Goal: Information Seeking & Learning: Learn about a topic

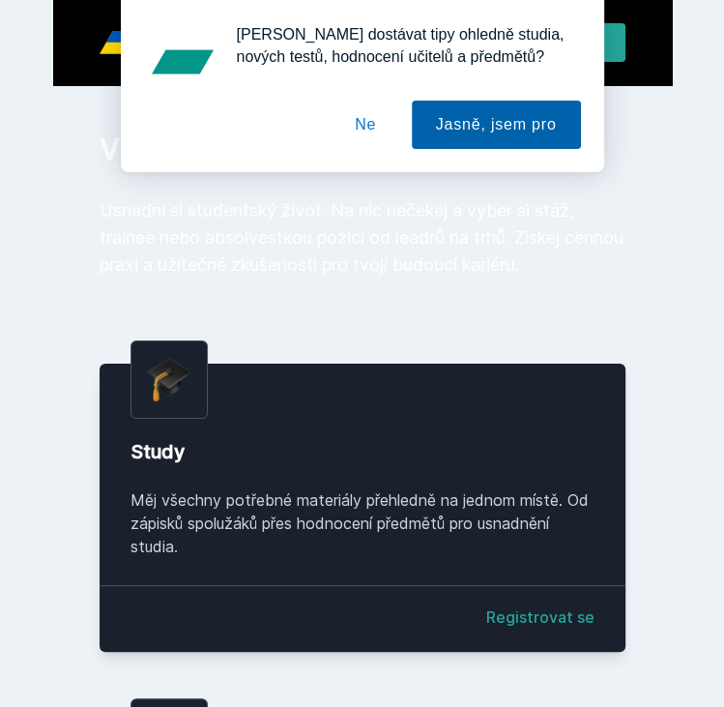
click at [491, 119] on button "Jasně, jsem pro" at bounding box center [496, 125] width 169 height 48
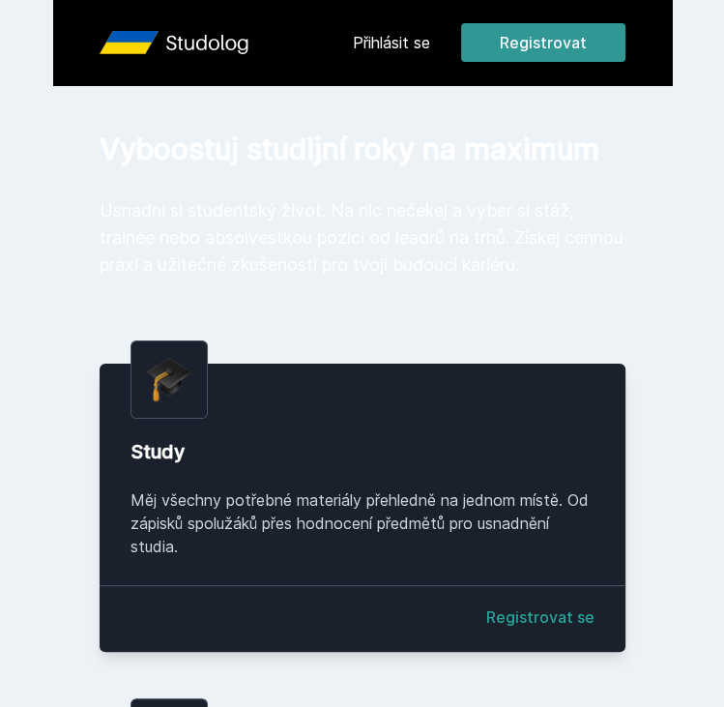
click at [528, 51] on button "Registrovat" at bounding box center [543, 42] width 164 height 39
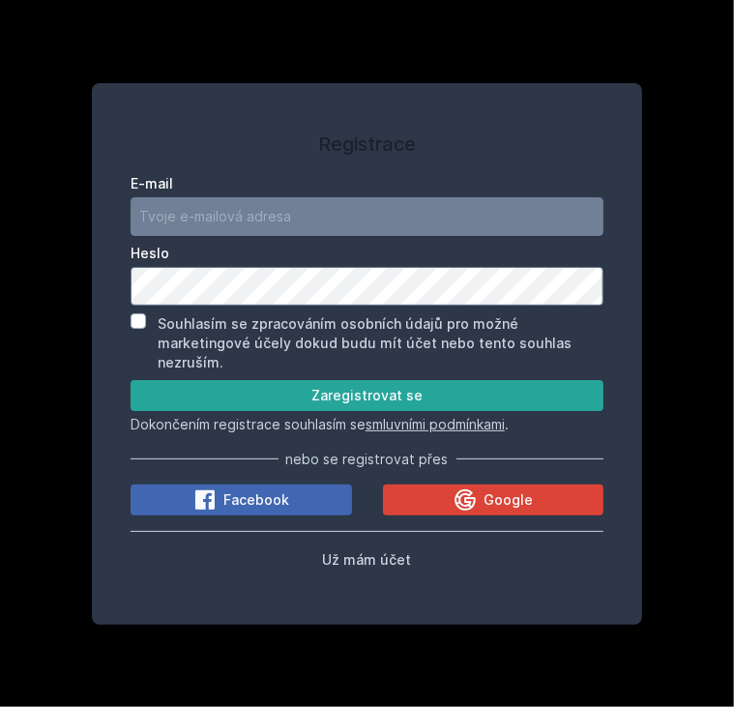
click at [686, 153] on div "Registrace E-mail [GEOGRAPHIC_DATA] Souhlasím se zpracováním osobních údajů pro…" at bounding box center [367, 353] width 734 height 707
click at [271, 226] on input "E-mail" at bounding box center [367, 216] width 473 height 39
type input "[EMAIL_ADDRESS][DOMAIN_NAME]"
drag, startPoint x: 308, startPoint y: 223, endPoint x: 109, endPoint y: 219, distance: 198.3
click at [109, 219] on div "Registrace E-mail [EMAIL_ADDRESS][DOMAIN_NAME] Heslo Souhlasím se zpracováním o…" at bounding box center [366, 353] width 519 height 495
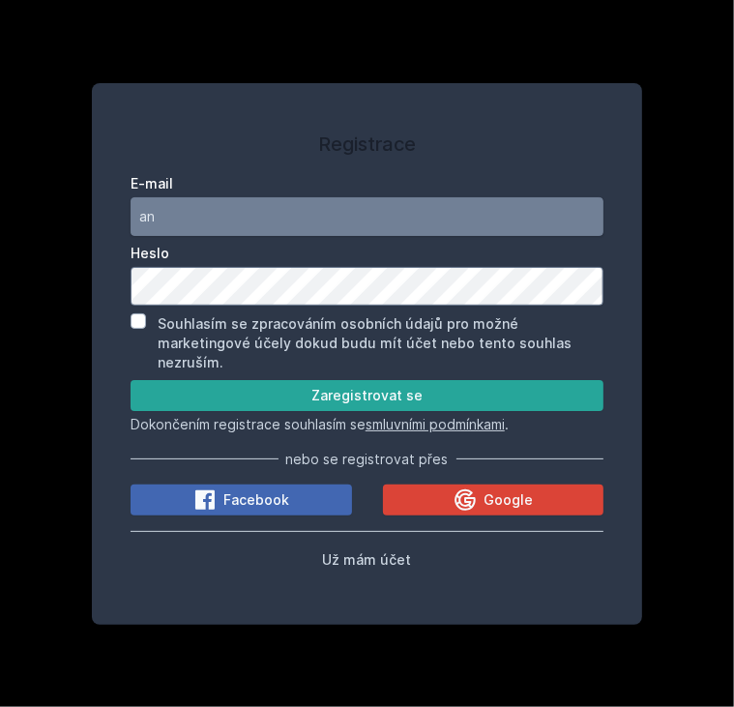
type input "a"
click at [287, 217] on input "[PERSON_NAME][EMAIL_ADDRESS][DOMAIN_NAME]" at bounding box center [367, 216] width 473 height 39
type input "[PERSON_NAME][EMAIL_ADDRESS][DOMAIN_NAME]"
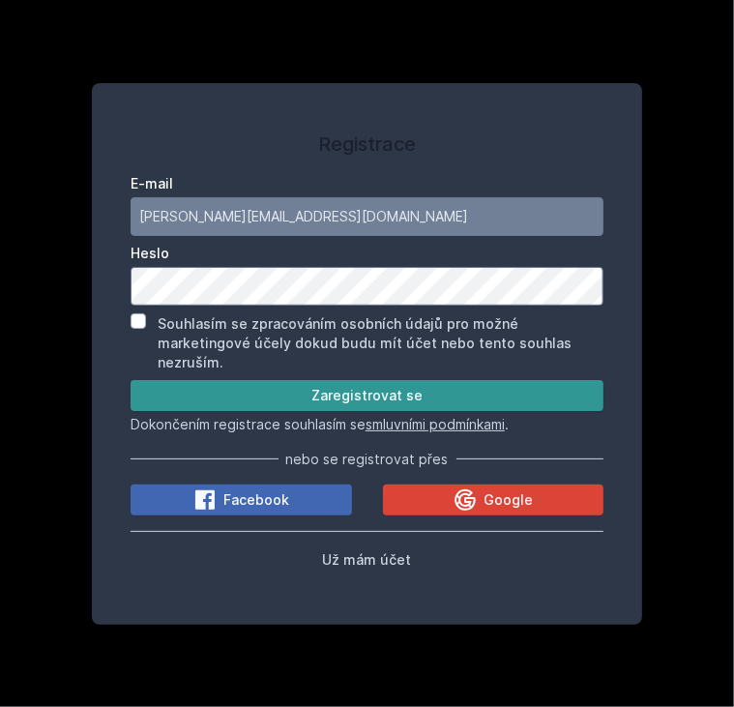
click at [375, 392] on button "Zaregistrovat se" at bounding box center [367, 395] width 473 height 31
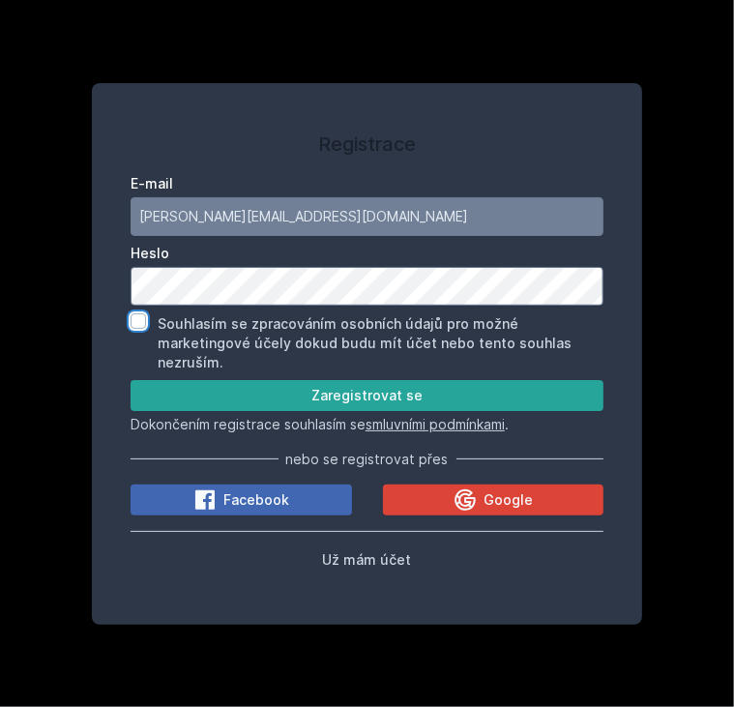
click at [134, 329] on input "Souhlasím se zpracováním osobních údajů pro možné marketingové účely dokud budu…" at bounding box center [138, 320] width 15 height 15
checkbox input "true"
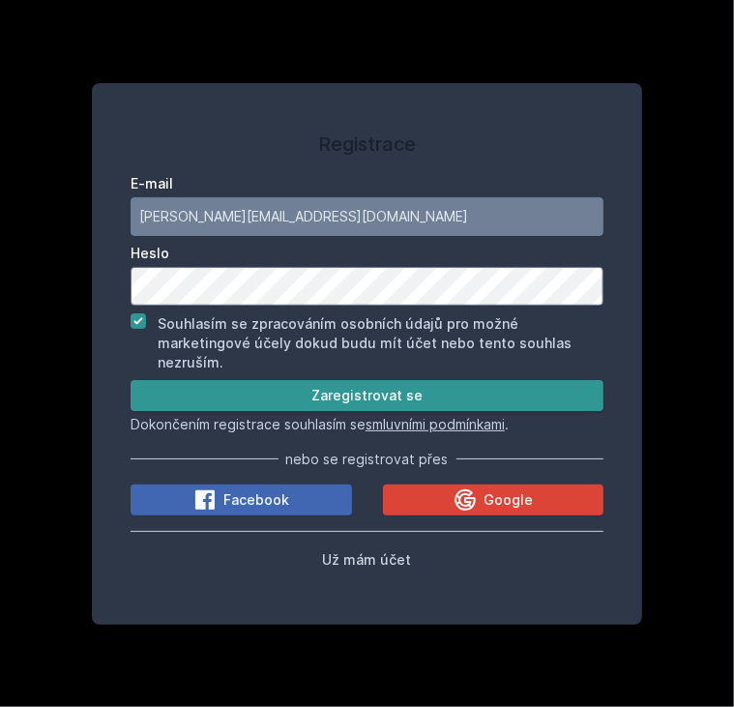
click at [378, 387] on button "Zaregistrovat se" at bounding box center [367, 395] width 473 height 31
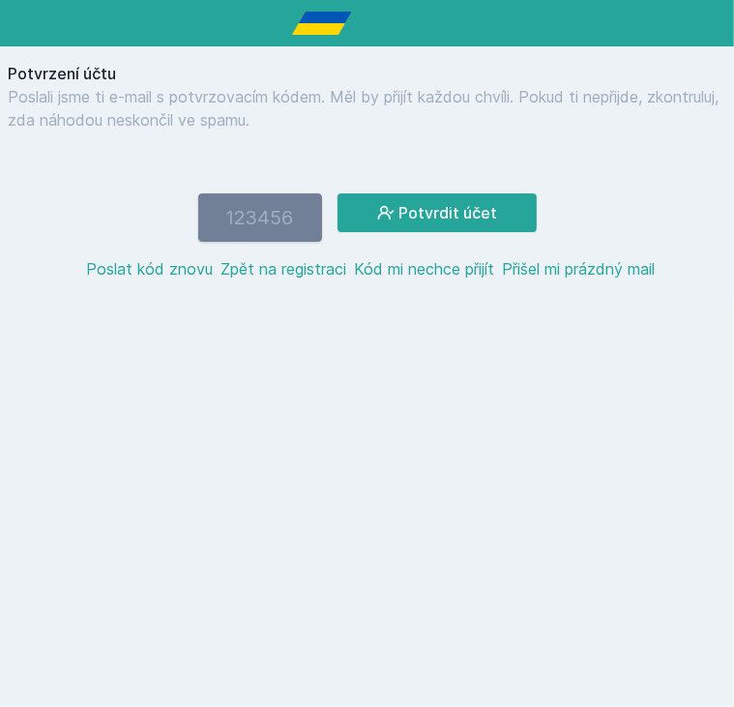
click at [271, 218] on input "number" at bounding box center [260, 217] width 124 height 48
click at [273, 207] on input "number" at bounding box center [260, 217] width 124 height 48
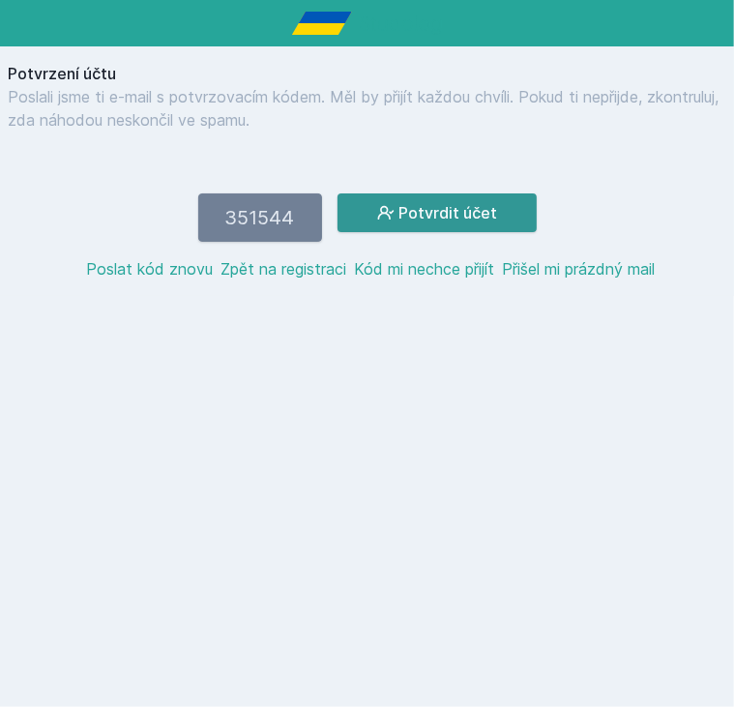
type input "351544"
click at [490, 225] on button "Potvrdit účet" at bounding box center [437, 212] width 199 height 39
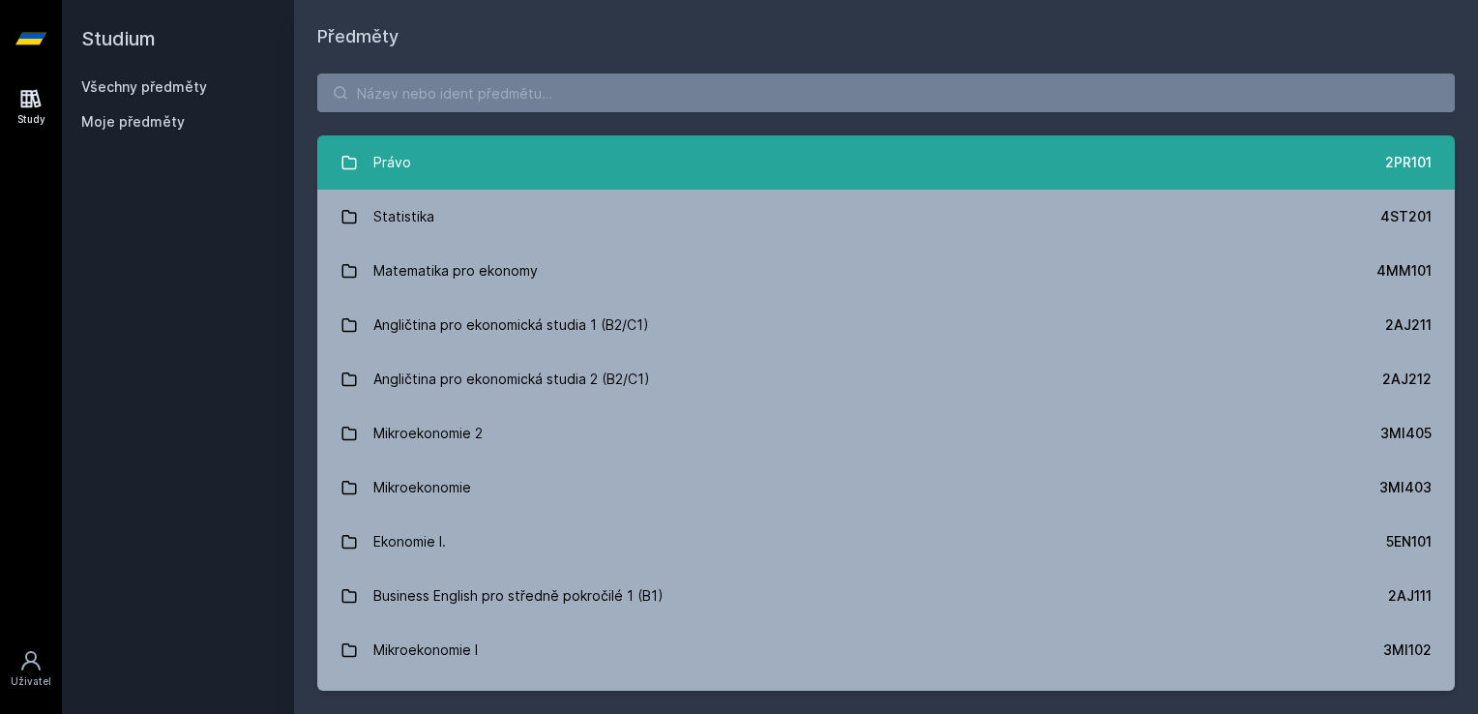
click at [679, 180] on link "Právo 2PR101" at bounding box center [885, 162] width 1137 height 54
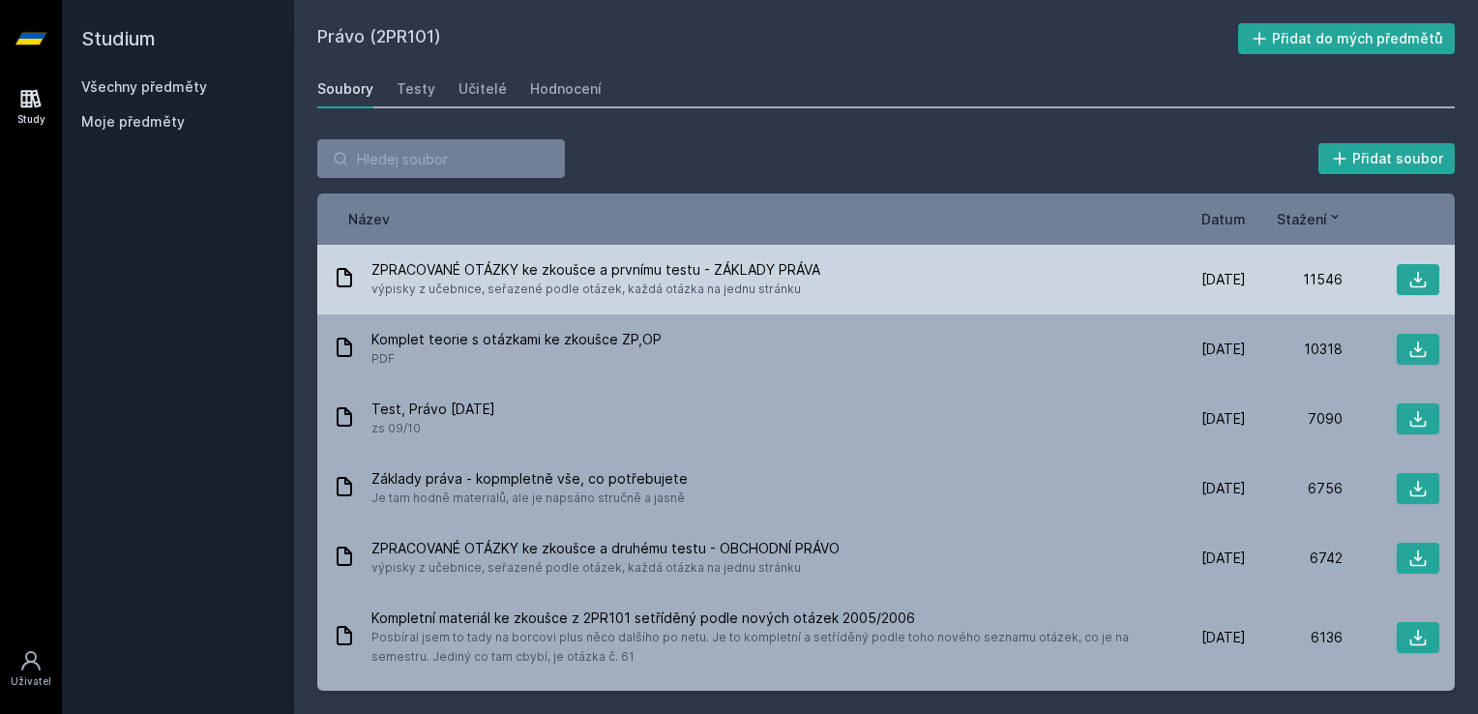
click at [724, 257] on div "ZPRACOVANÉ OTÁZKY ke zkoušce a prvnímu testu - ZÁKLADY PRÁVA výpisky z učebnice…" at bounding box center [885, 280] width 1137 height 70
click at [724, 282] on span "výpisky z učebnice, seřazené podle otázek, každá otázka na jednu stránku" at bounding box center [595, 289] width 449 height 19
click at [635, 283] on span "výpisky z učebnice, seřazené podle otázek, každá otázka na jednu stránku" at bounding box center [595, 289] width 449 height 19
click at [724, 290] on button at bounding box center [1418, 279] width 43 height 31
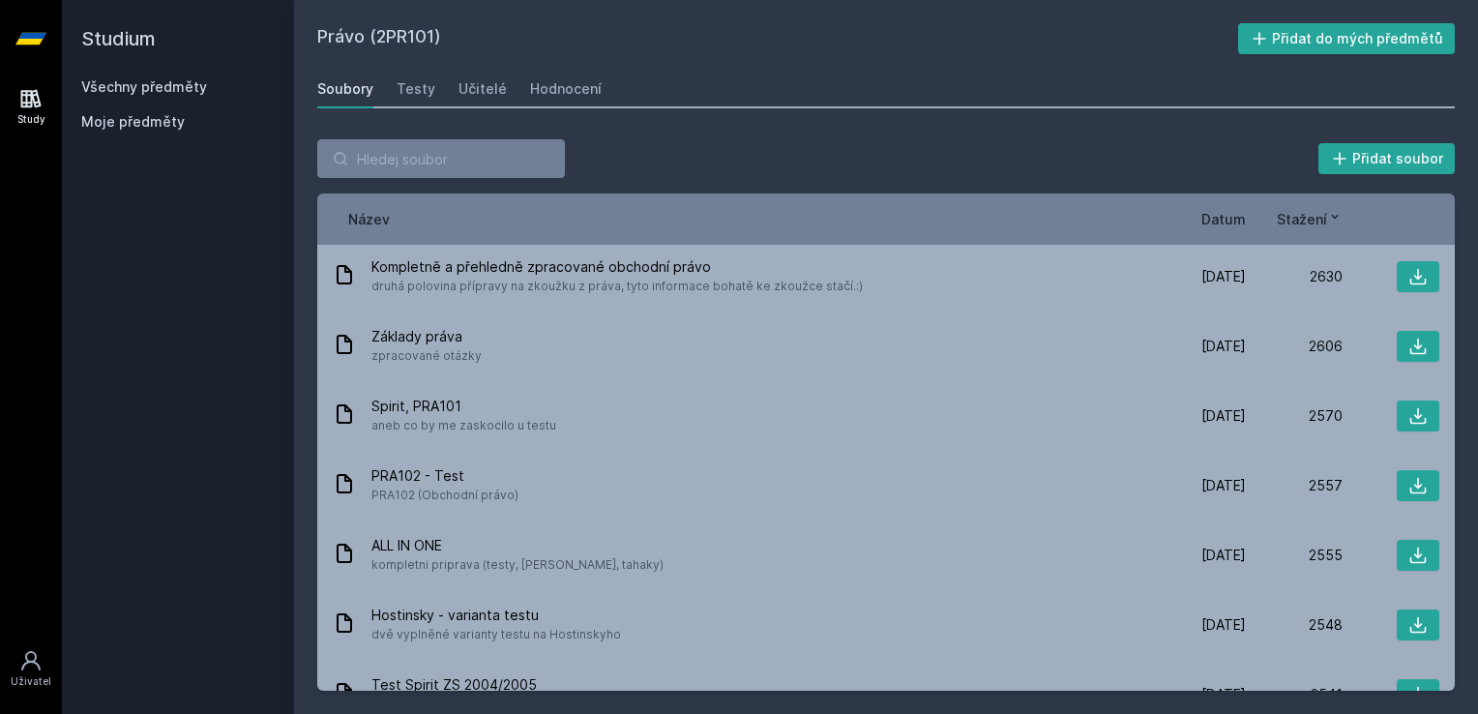
scroll to position [3962, 0]
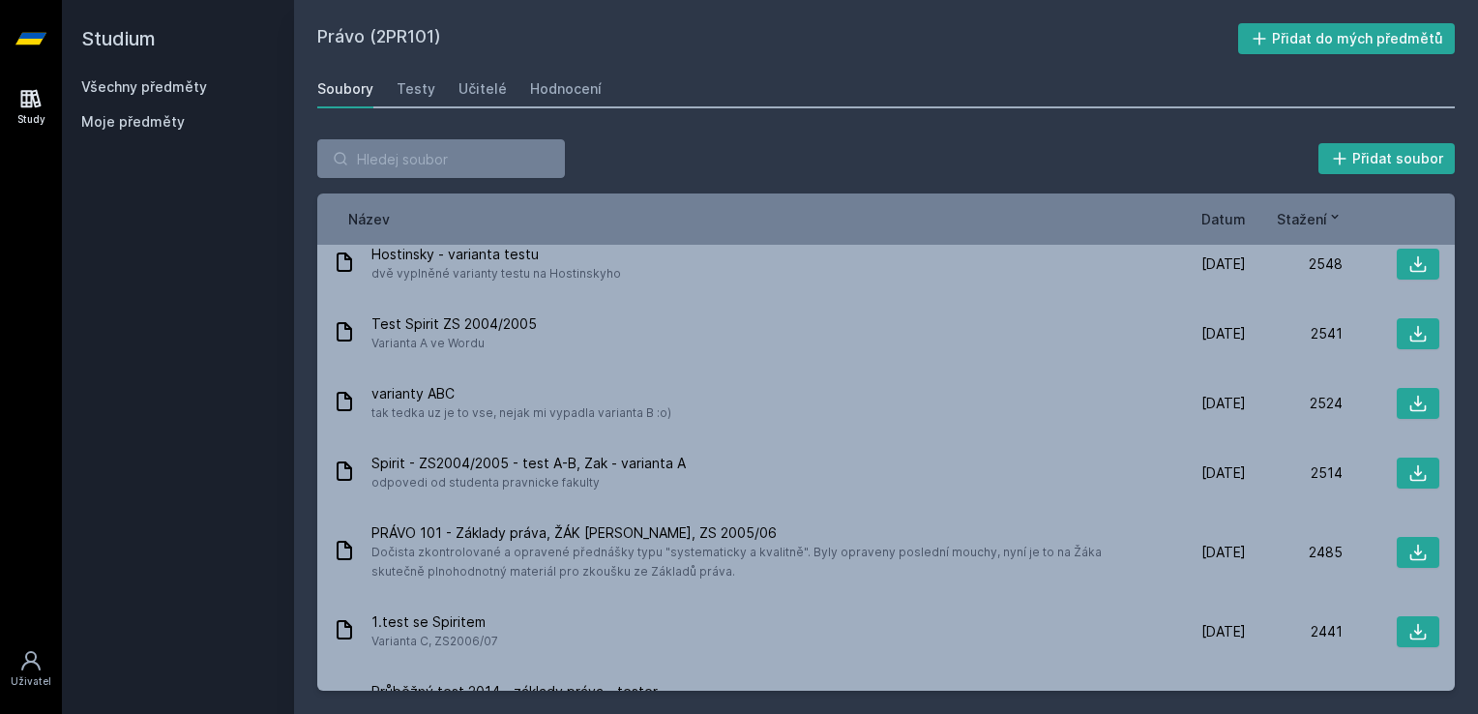
click at [724, 218] on span "Datum" at bounding box center [1223, 219] width 44 height 20
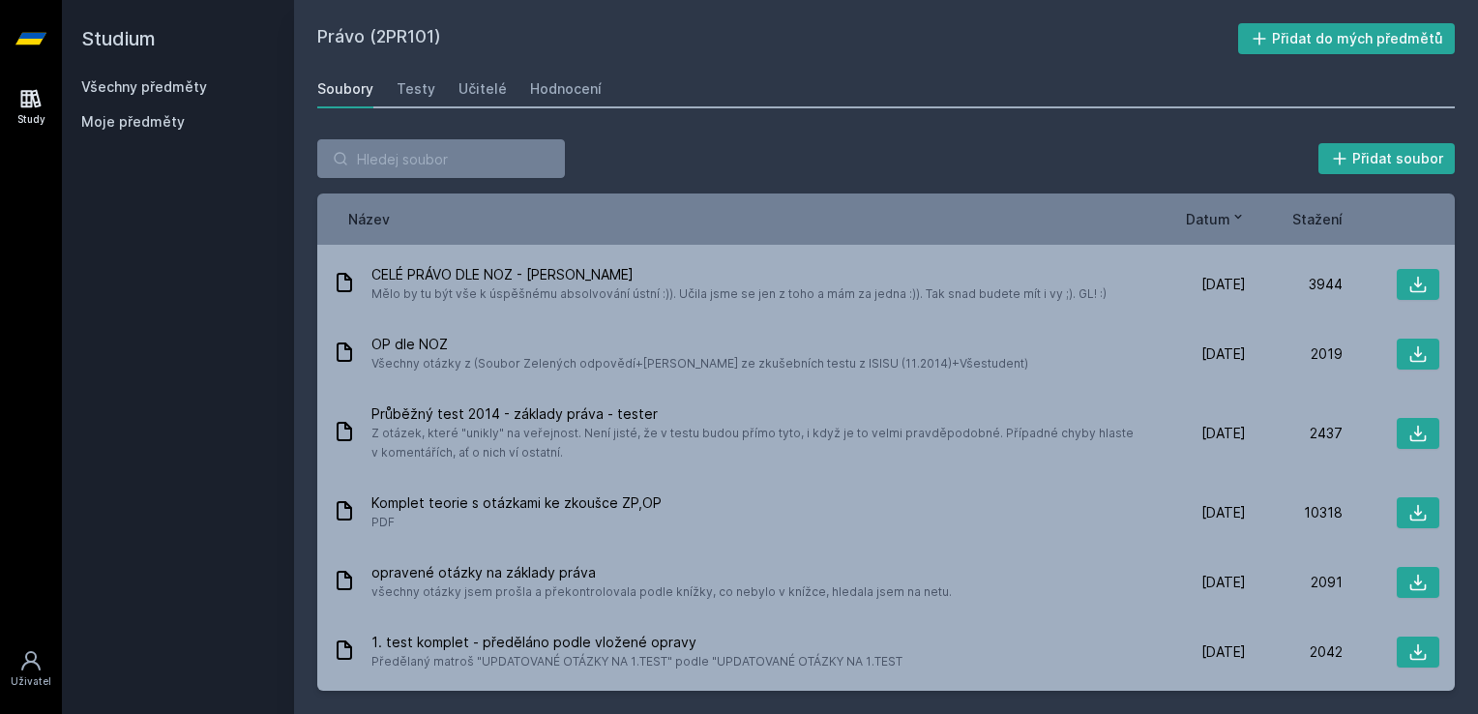
scroll to position [0, 0]
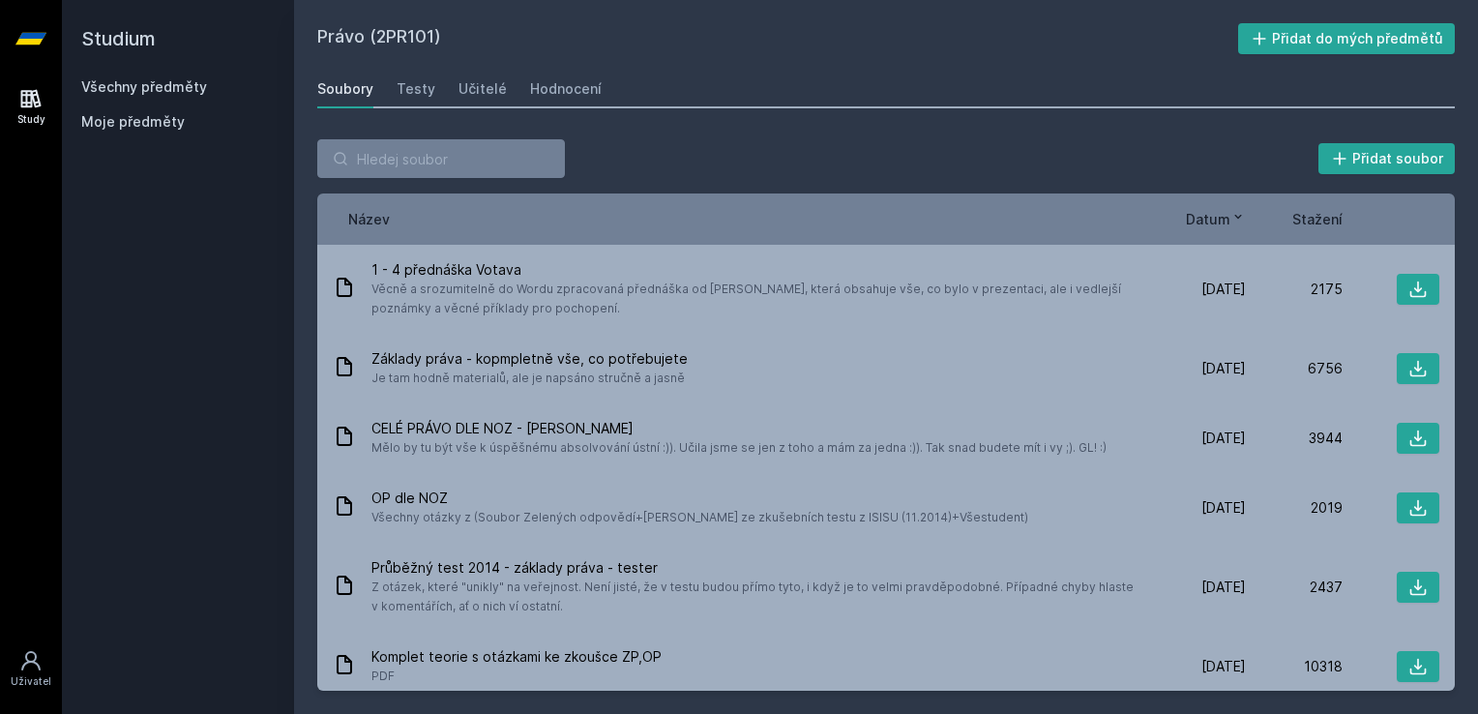
click at [724, 222] on span "Datum" at bounding box center [1208, 219] width 44 height 20
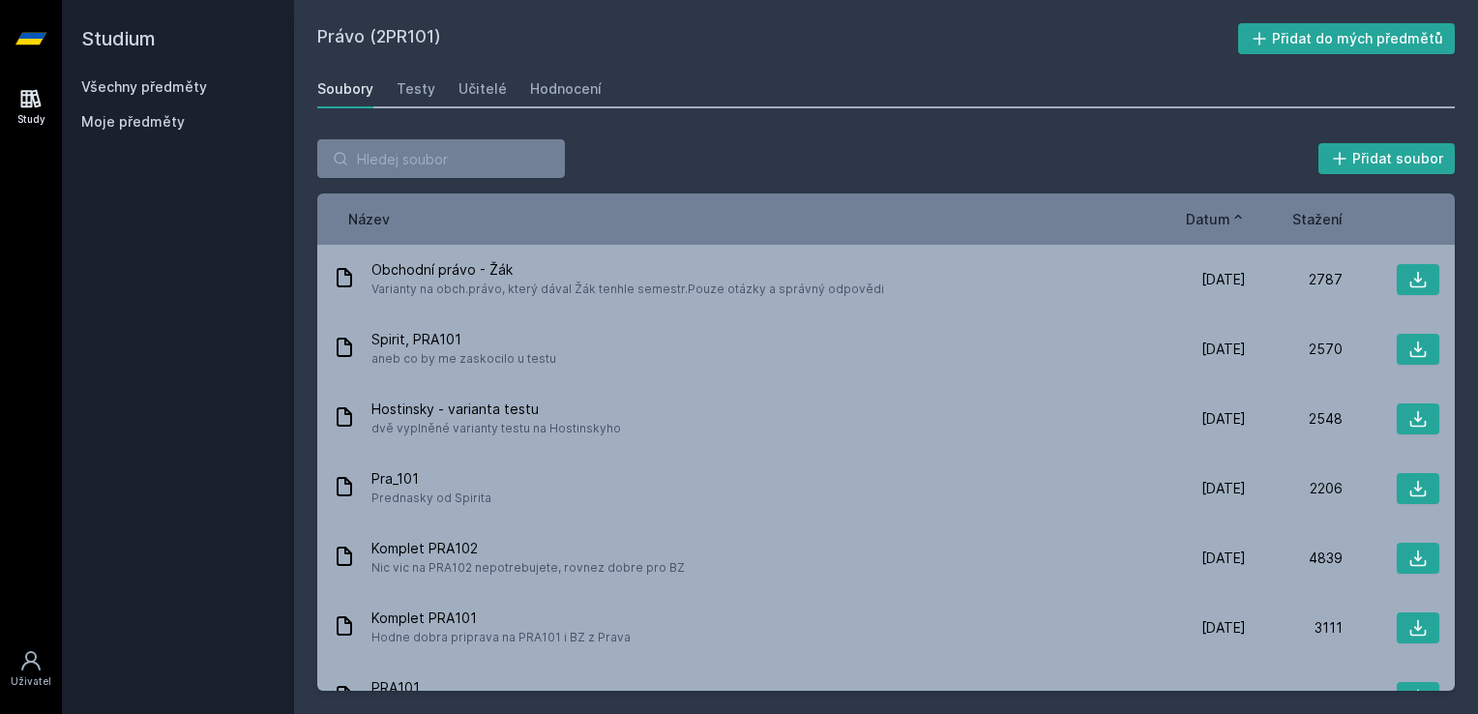
click at [724, 222] on span "Datum" at bounding box center [1208, 219] width 44 height 20
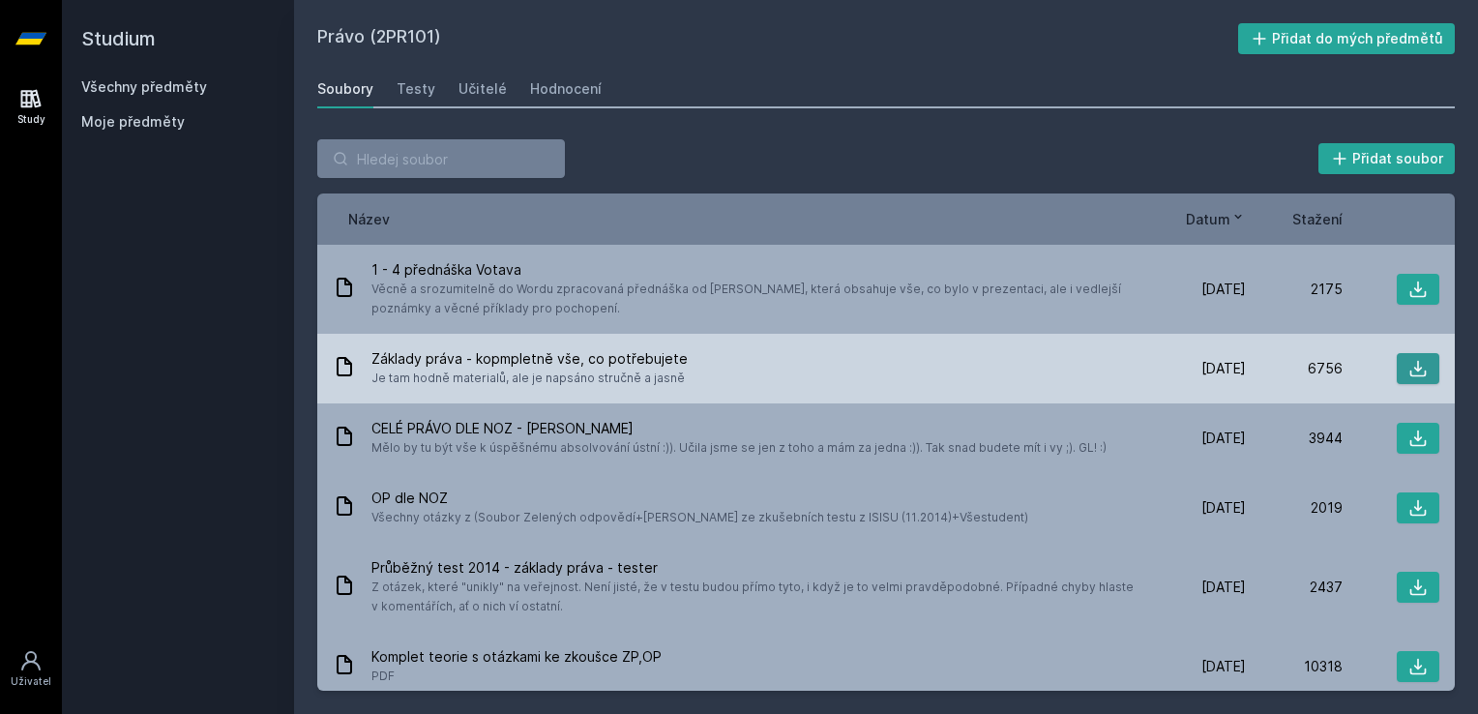
click at [724, 370] on icon at bounding box center [1417, 368] width 19 height 19
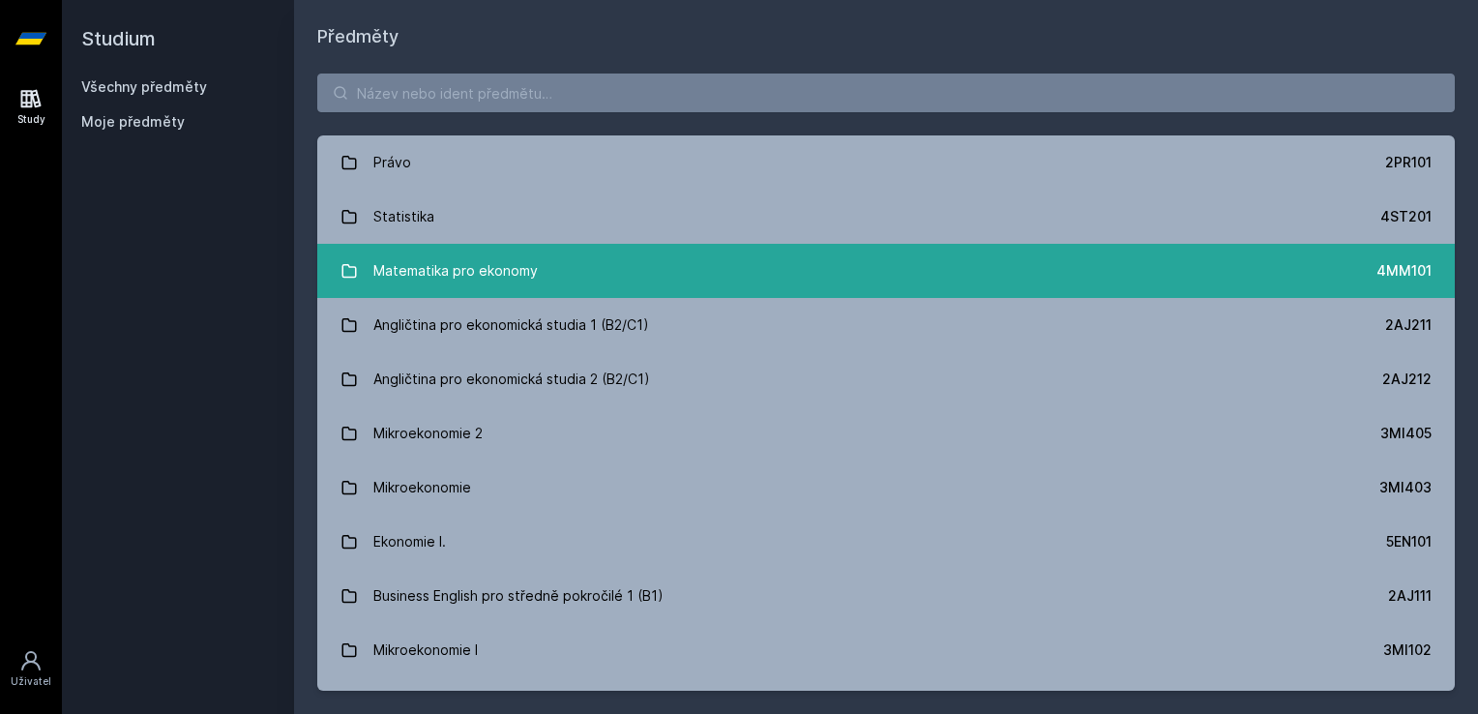
click at [560, 290] on link "Matematika pro ekonomy 4MM101" at bounding box center [885, 271] width 1137 height 54
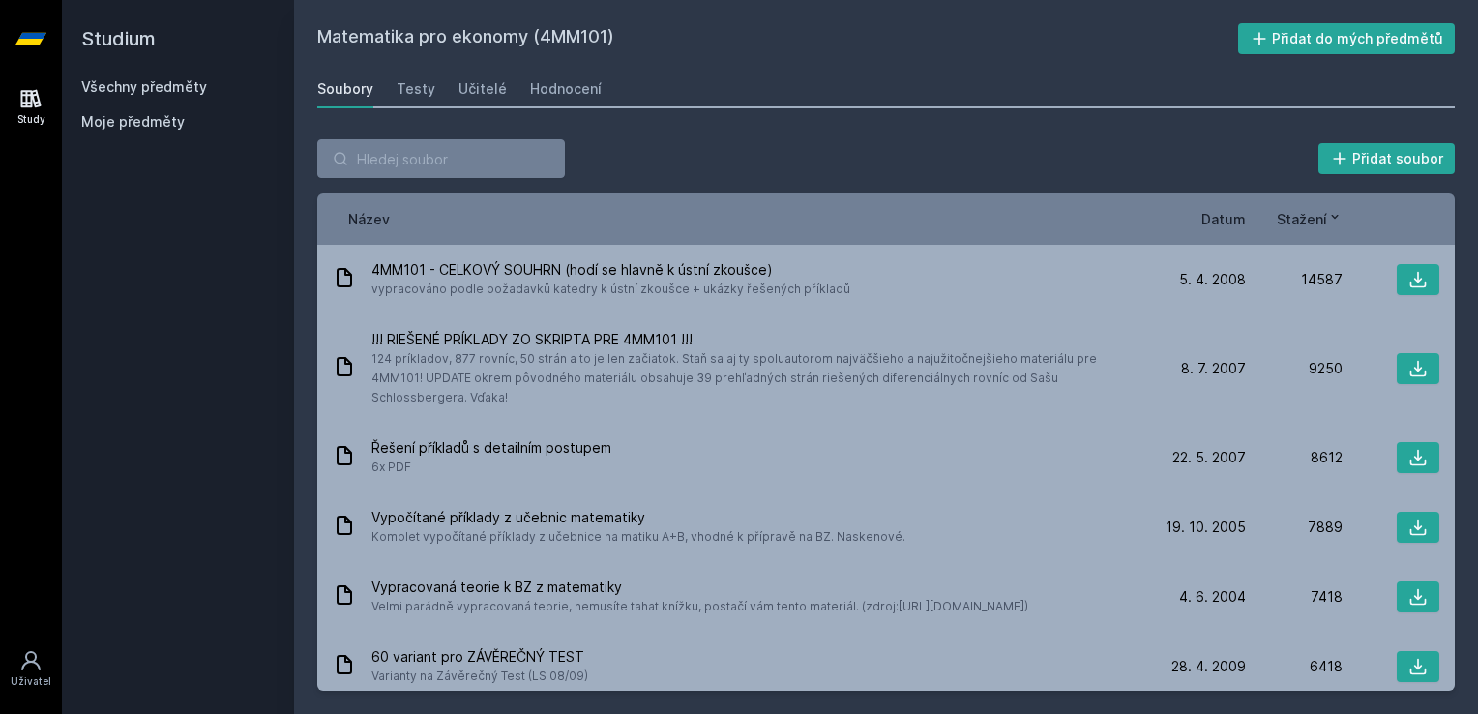
click at [724, 218] on span "Datum" at bounding box center [1223, 219] width 44 height 20
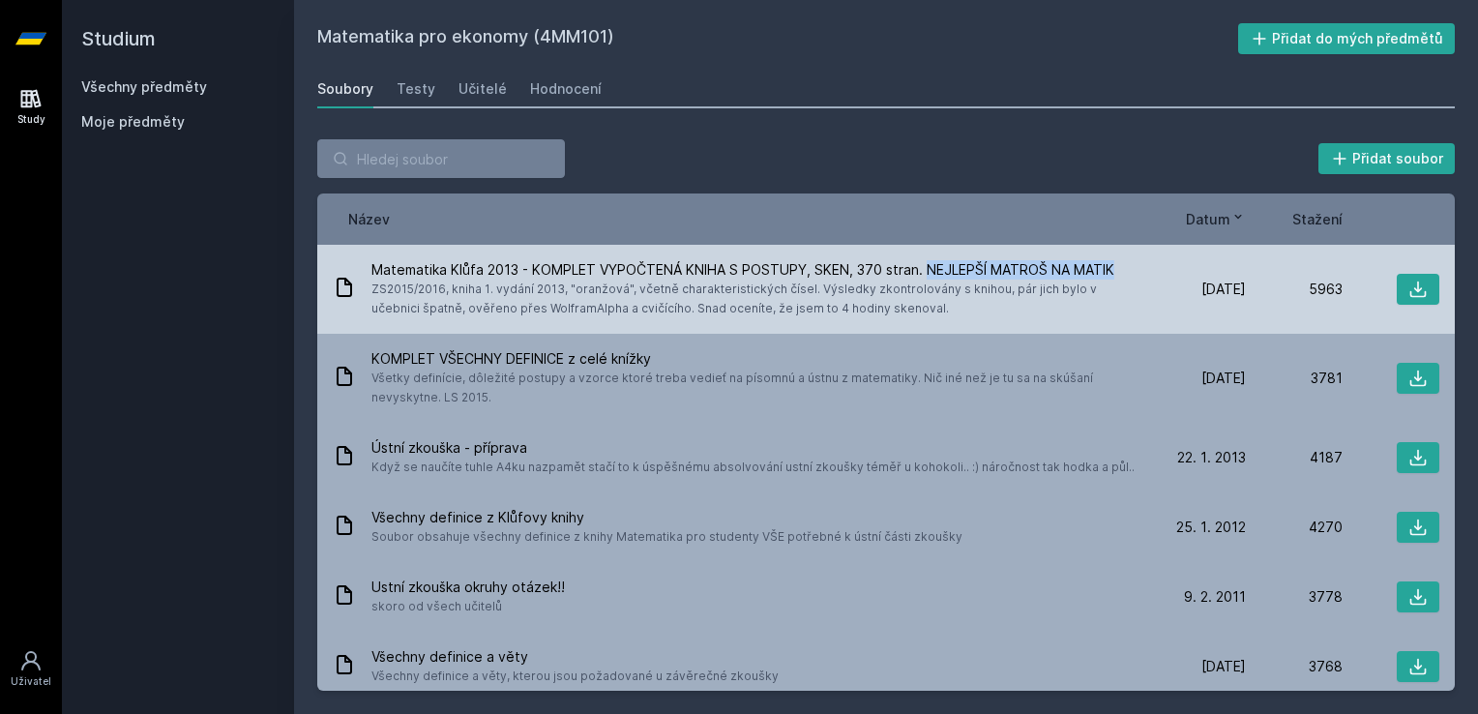
drag, startPoint x: 929, startPoint y: 268, endPoint x: 1119, endPoint y: 268, distance: 190.6
click at [724, 268] on span "Matematika Klůfa 2013 - KOMPLET VYPOČTENÁ KNIHA S POSTUPY, SKEN, 370 stran. NEJ…" at bounding box center [756, 269] width 770 height 19
click at [724, 278] on button at bounding box center [1418, 289] width 43 height 31
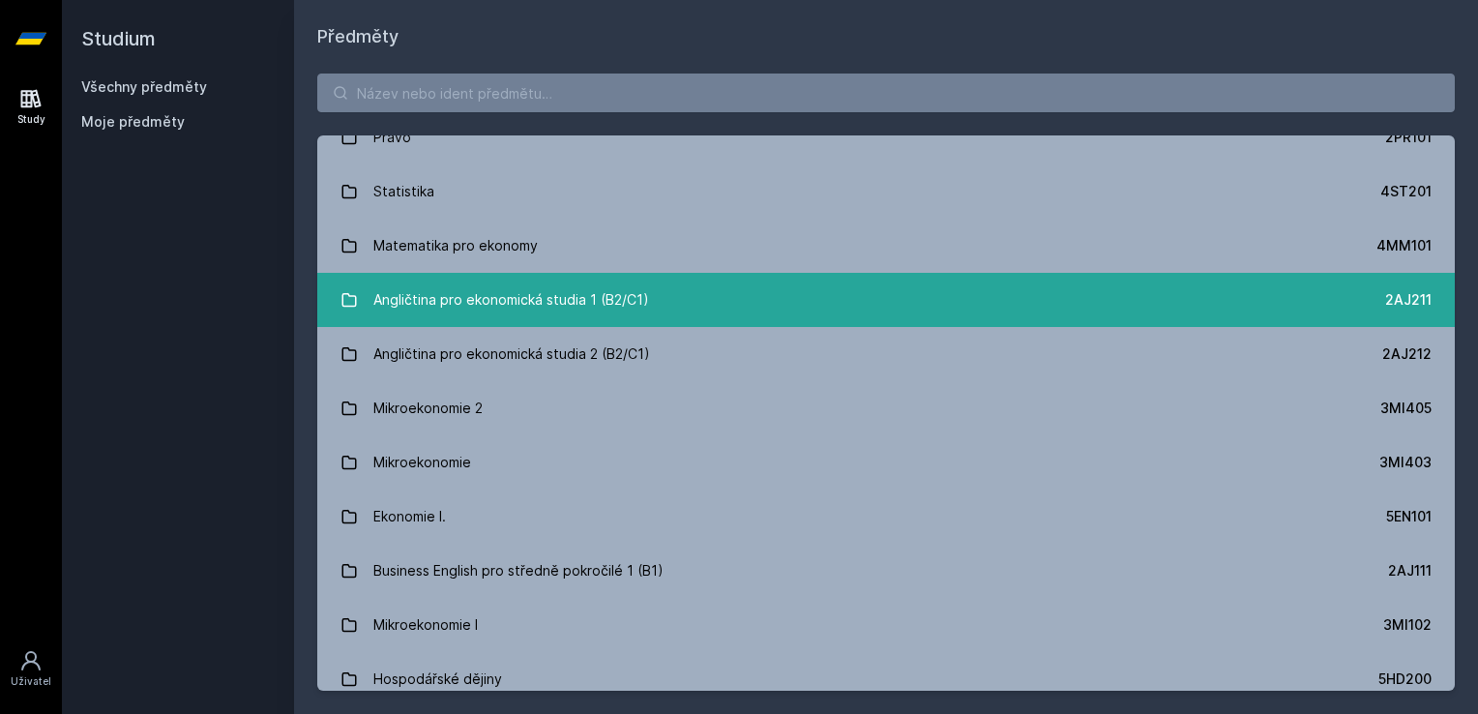
scroll to position [26, 0]
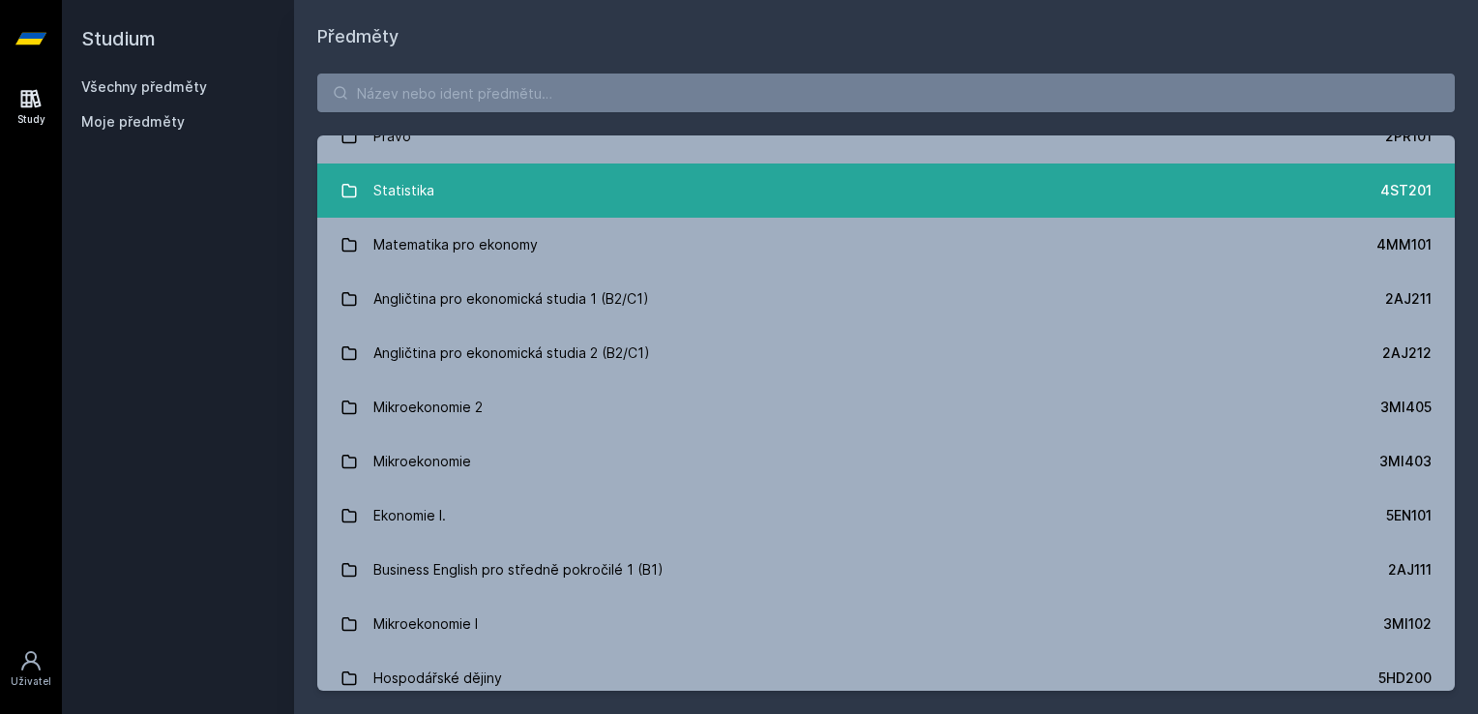
click at [724, 189] on link "Statistika 4ST201" at bounding box center [885, 190] width 1137 height 54
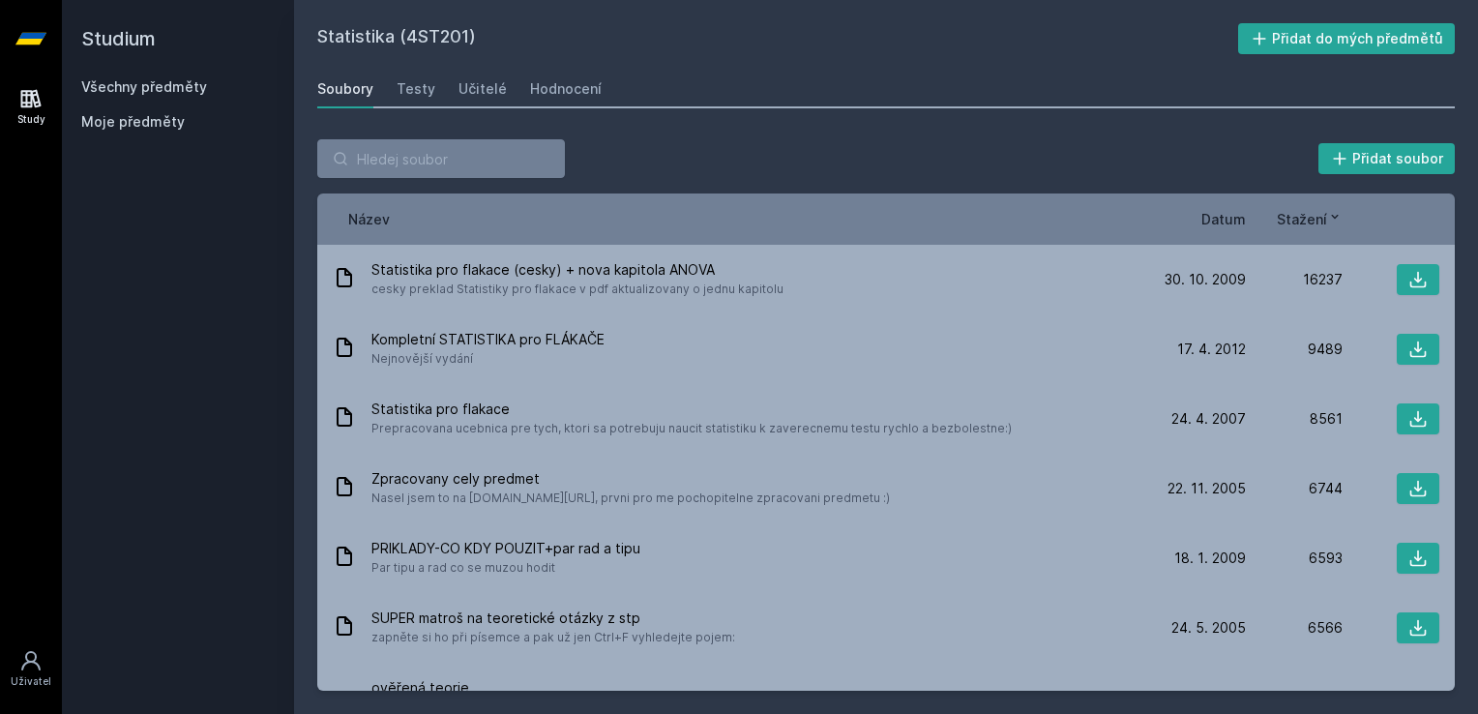
click at [724, 225] on span "Datum" at bounding box center [1223, 219] width 44 height 20
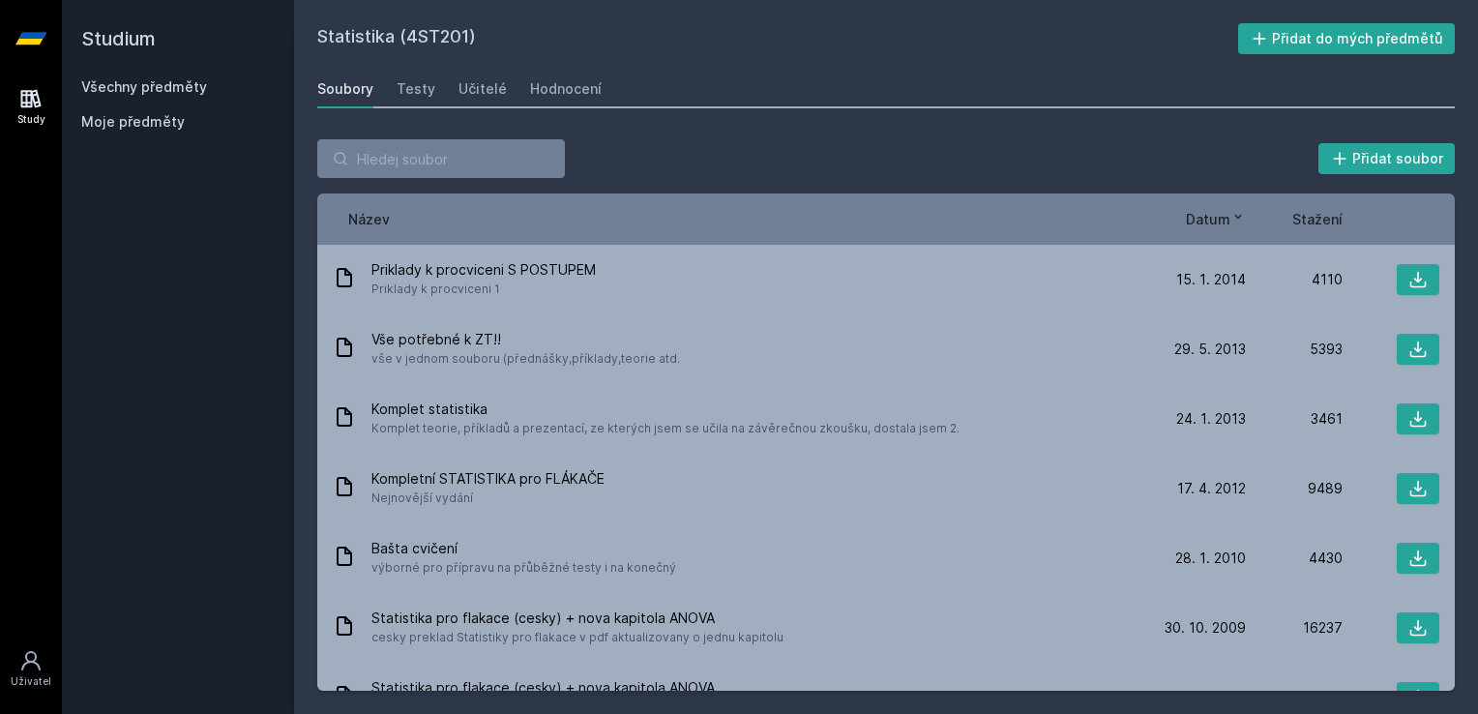
click at [724, 225] on button "Datum" at bounding box center [1216, 219] width 60 height 20
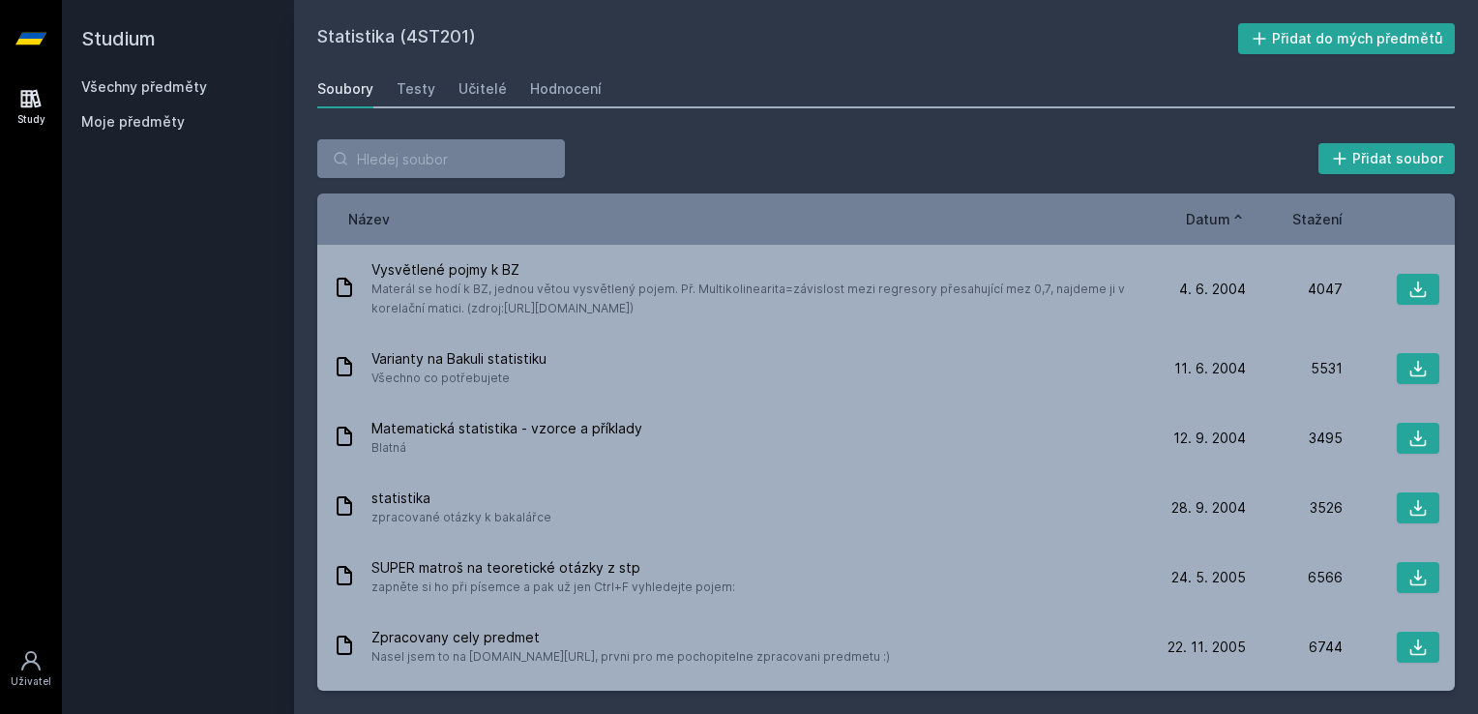
click at [724, 225] on button "Datum" at bounding box center [1216, 219] width 60 height 20
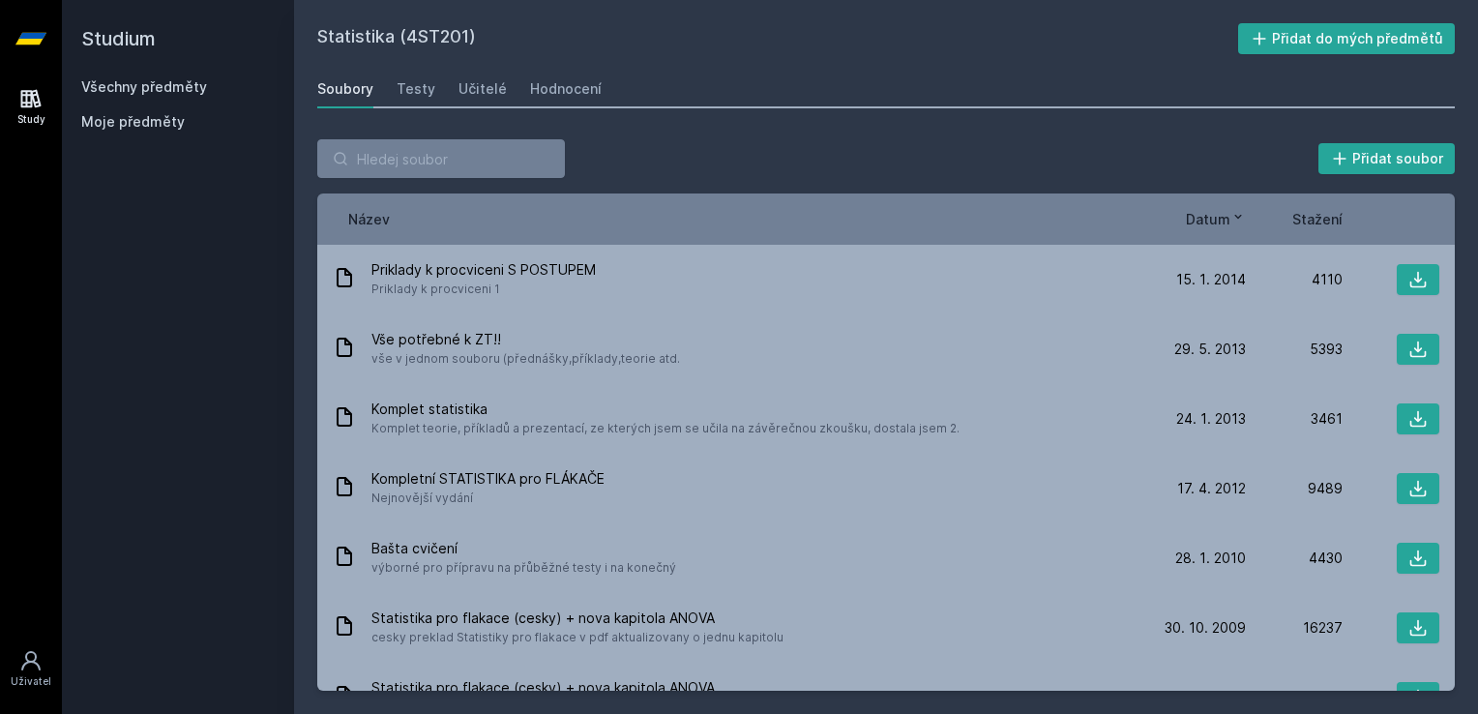
drag, startPoint x: 1349, startPoint y: 214, endPoint x: 1323, endPoint y: 214, distance: 26.1
click at [724, 214] on div "Datum Stažení" at bounding box center [1294, 219] width 290 height 20
click at [724, 214] on span "Stažení" at bounding box center [1317, 219] width 50 height 20
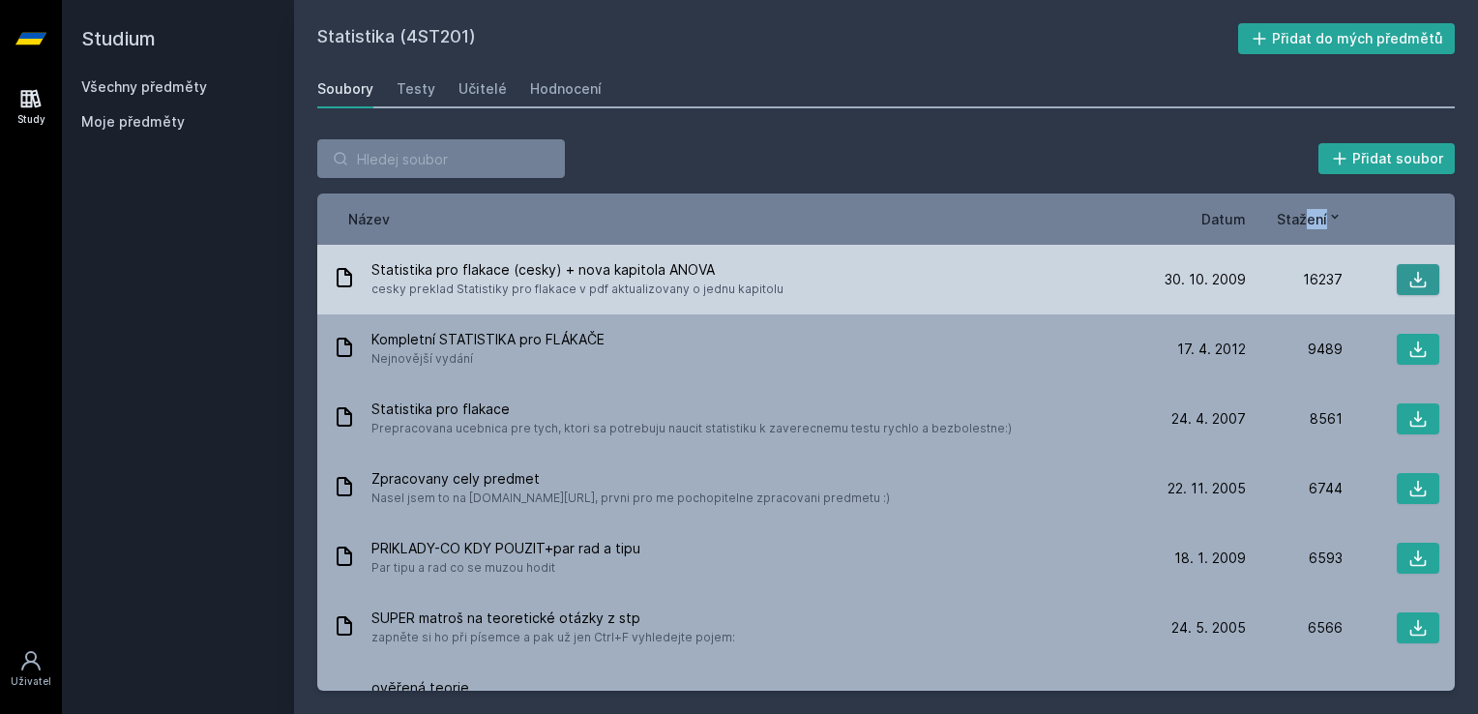
click at [724, 277] on icon at bounding box center [1417, 279] width 19 height 19
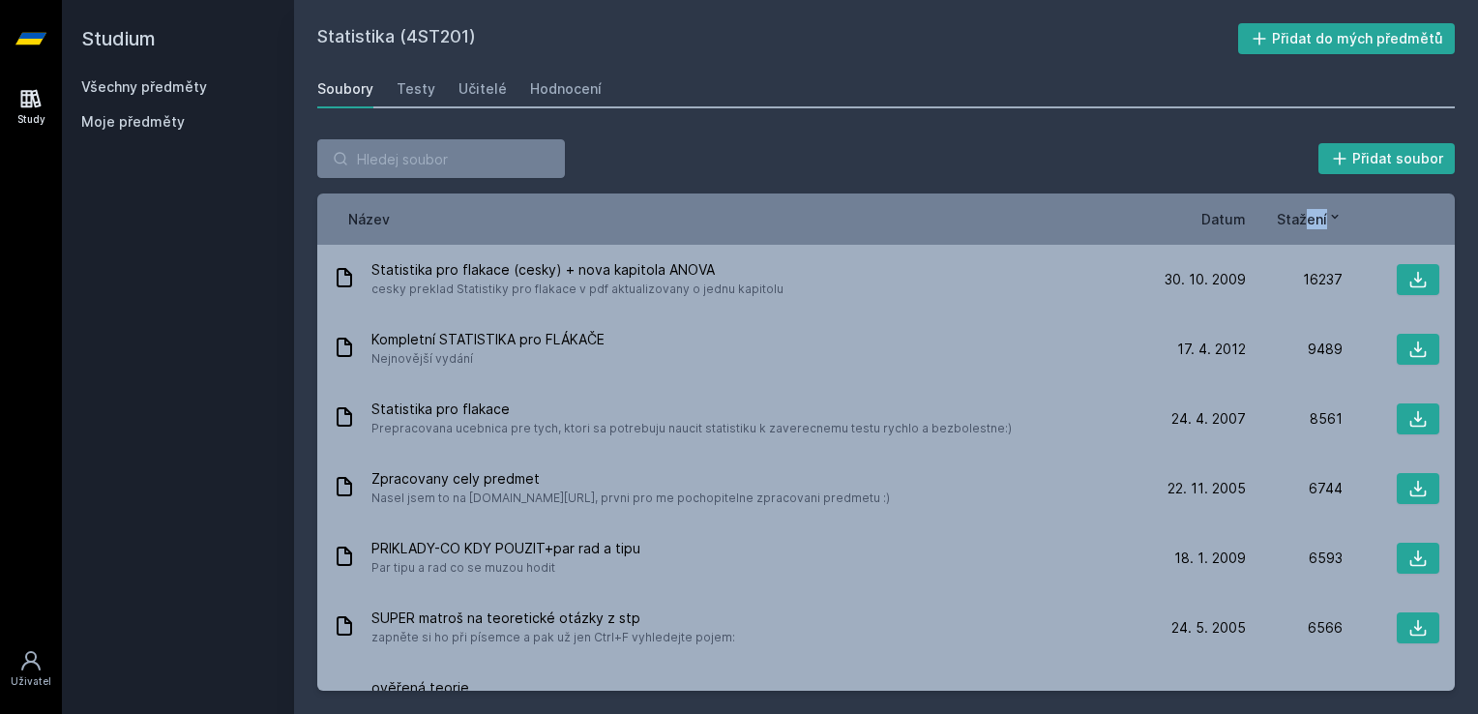
click at [348, 87] on div "Soubory" at bounding box center [345, 88] width 56 height 19
click at [411, 81] on div "Testy" at bounding box center [416, 88] width 39 height 19
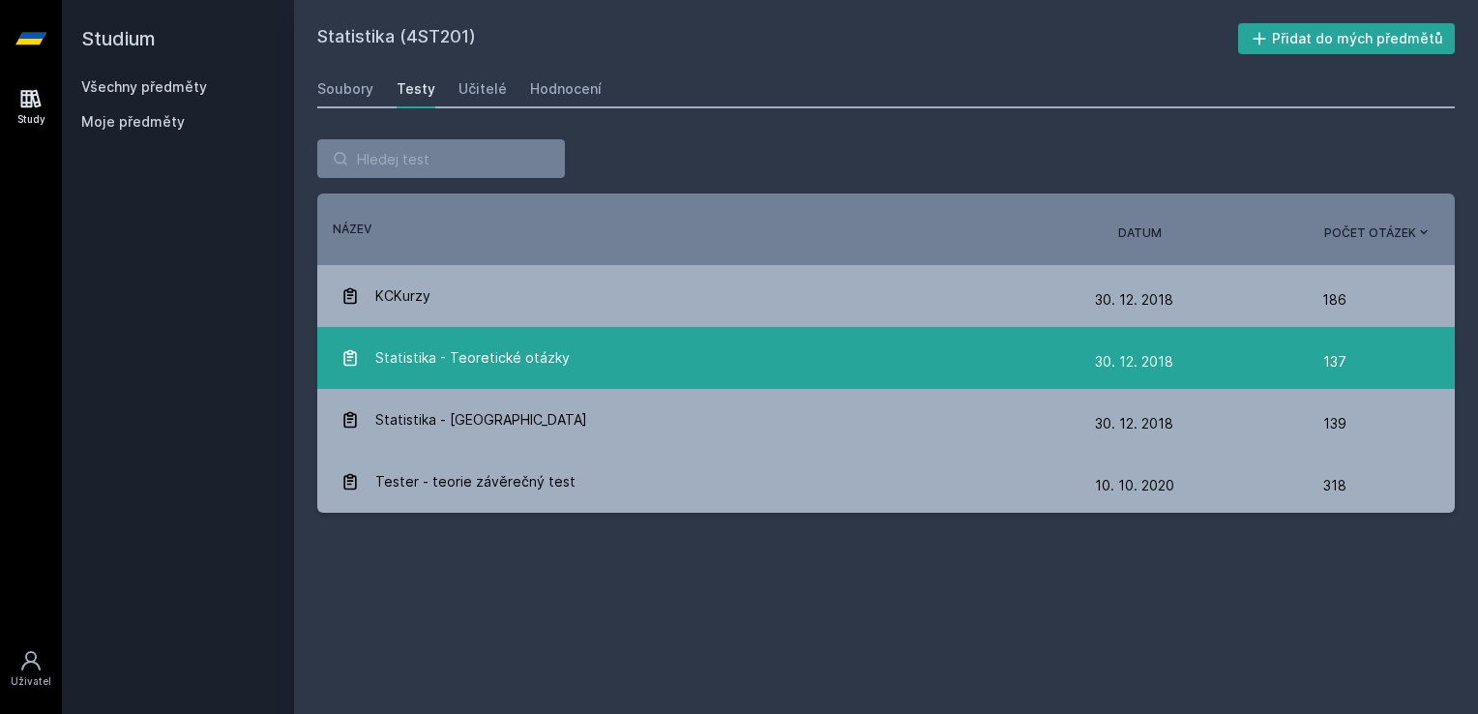
click at [724, 355] on div "Statistika - Teoretické otázky" at bounding box center [717, 358] width 754 height 39
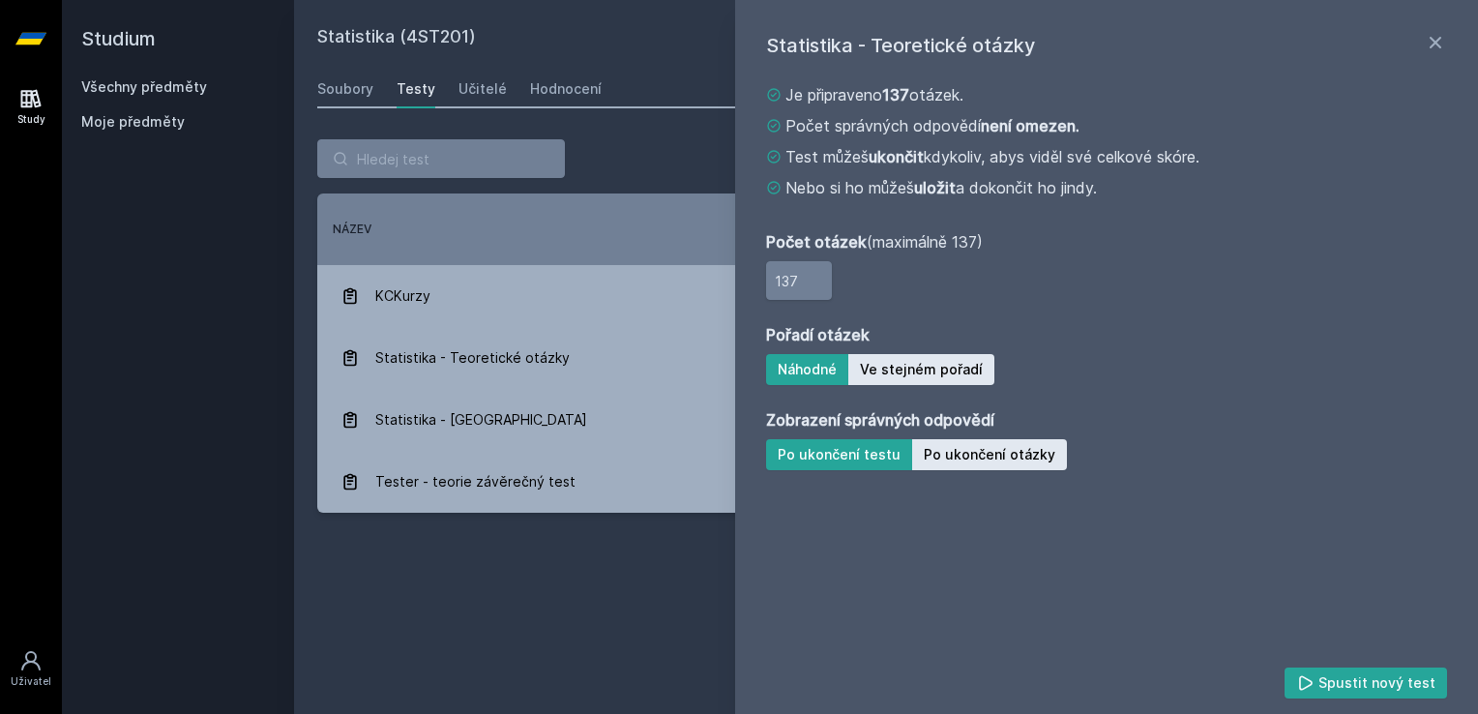
drag, startPoint x: 821, startPoint y: 281, endPoint x: 737, endPoint y: 263, distance: 85.9
click at [724, 263] on div "Statistika - Teoretické otázky Je připraveno 137 otázek. Počet správných odpově…" at bounding box center [1106, 357] width 743 height 714
type input "1"
click at [724, 452] on button "Po ukončení otázky" at bounding box center [989, 454] width 155 height 31
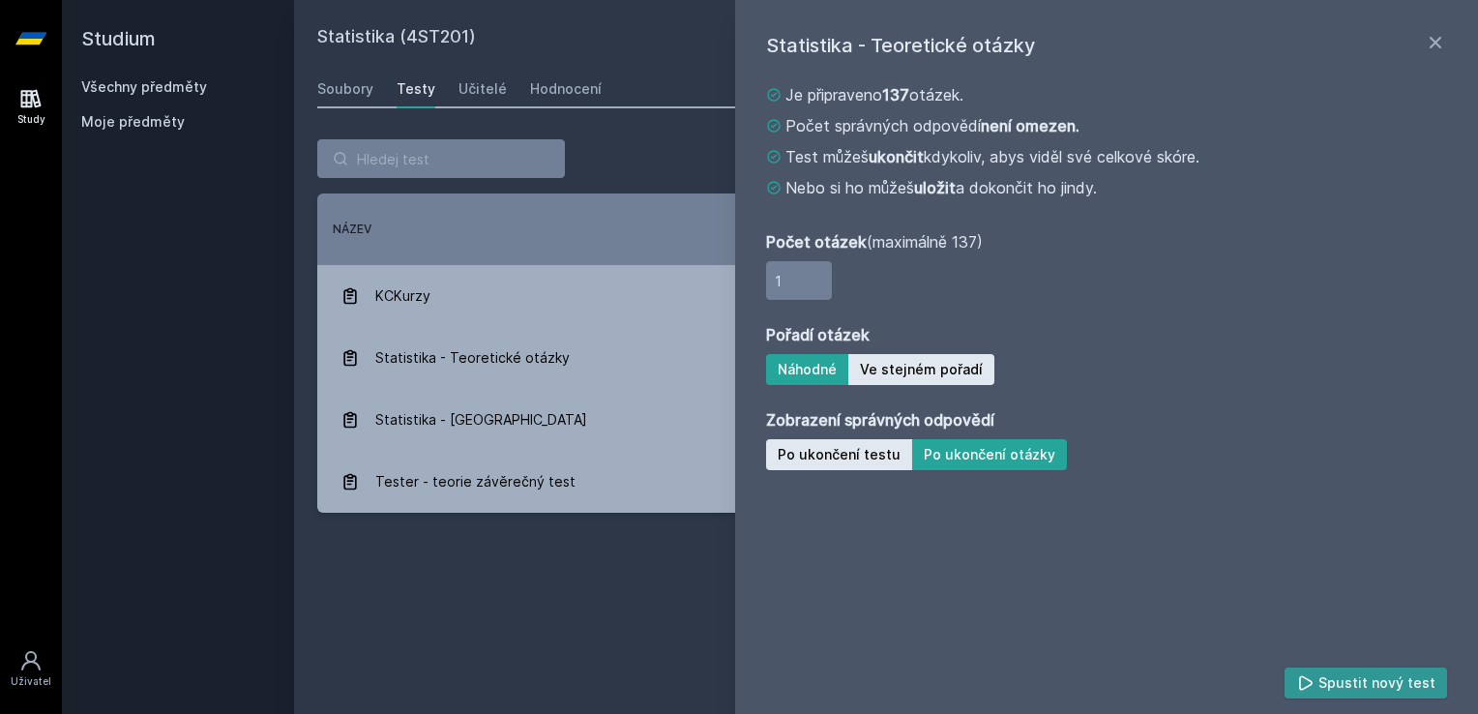
click at [724, 679] on button "Spustit nový test" at bounding box center [1366, 682] width 163 height 31
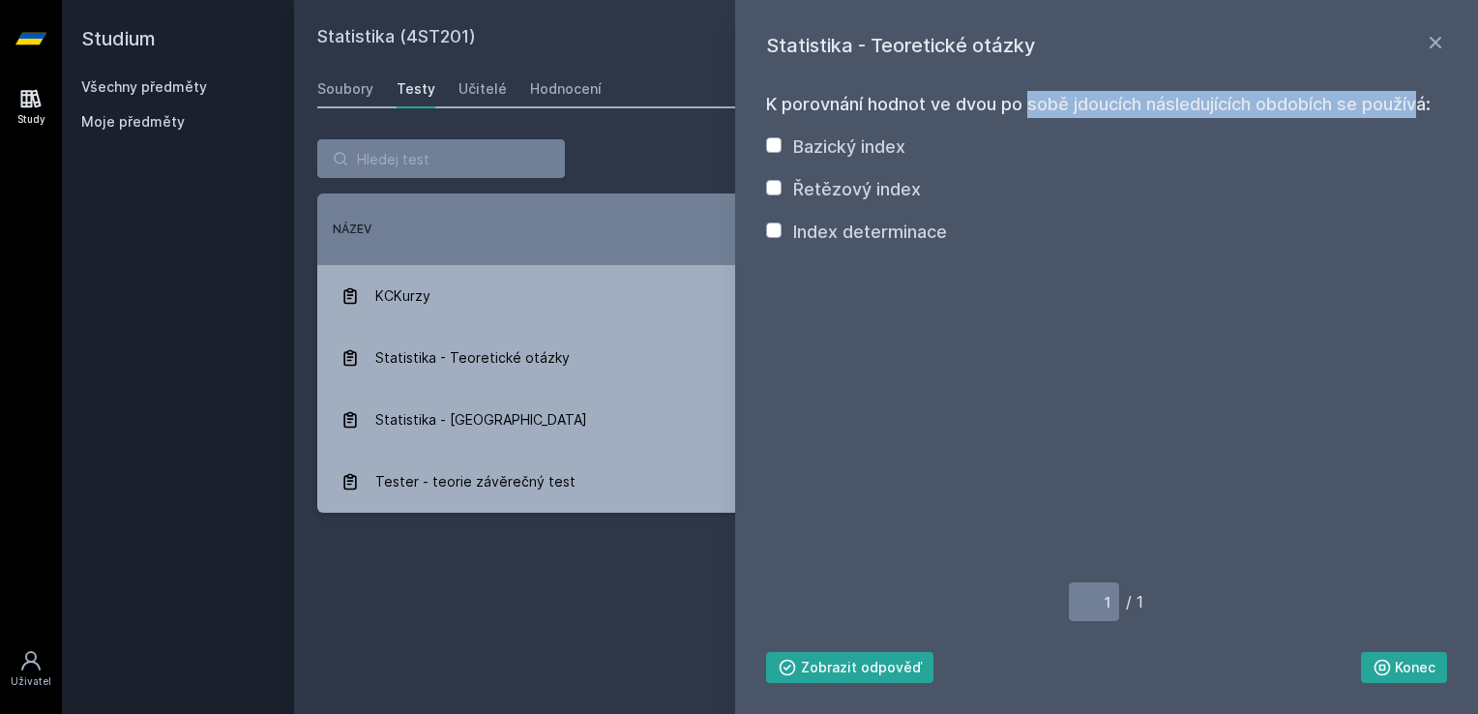
drag, startPoint x: 925, startPoint y: 97, endPoint x: 1314, endPoint y: 118, distance: 389.4
click at [724, 118] on div "K porovnání hodnot ve dvou po sobě jdoucích následujících obdobích se používá: …" at bounding box center [1106, 378] width 681 height 607
click at [724, 98] on h3 "K porovnání hodnot ve dvou po sobě jdoucích následujících obdobích se používá:" at bounding box center [1106, 104] width 681 height 27
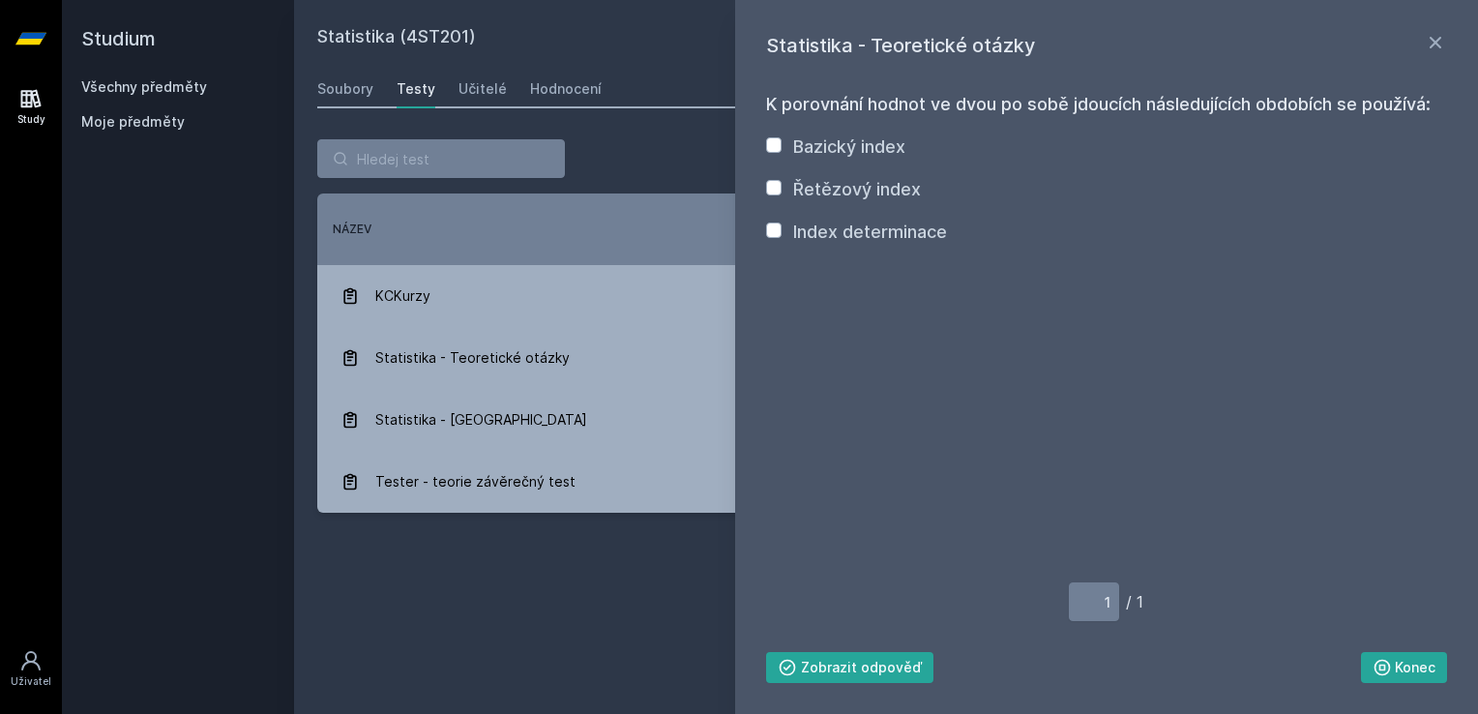
click at [724, 185] on label "Řetězový index" at bounding box center [857, 189] width 128 height 20
click at [724, 185] on input "Řetězový index" at bounding box center [773, 187] width 15 height 15
checkbox input "true"
click at [724, 660] on button "Konec" at bounding box center [1404, 667] width 87 height 31
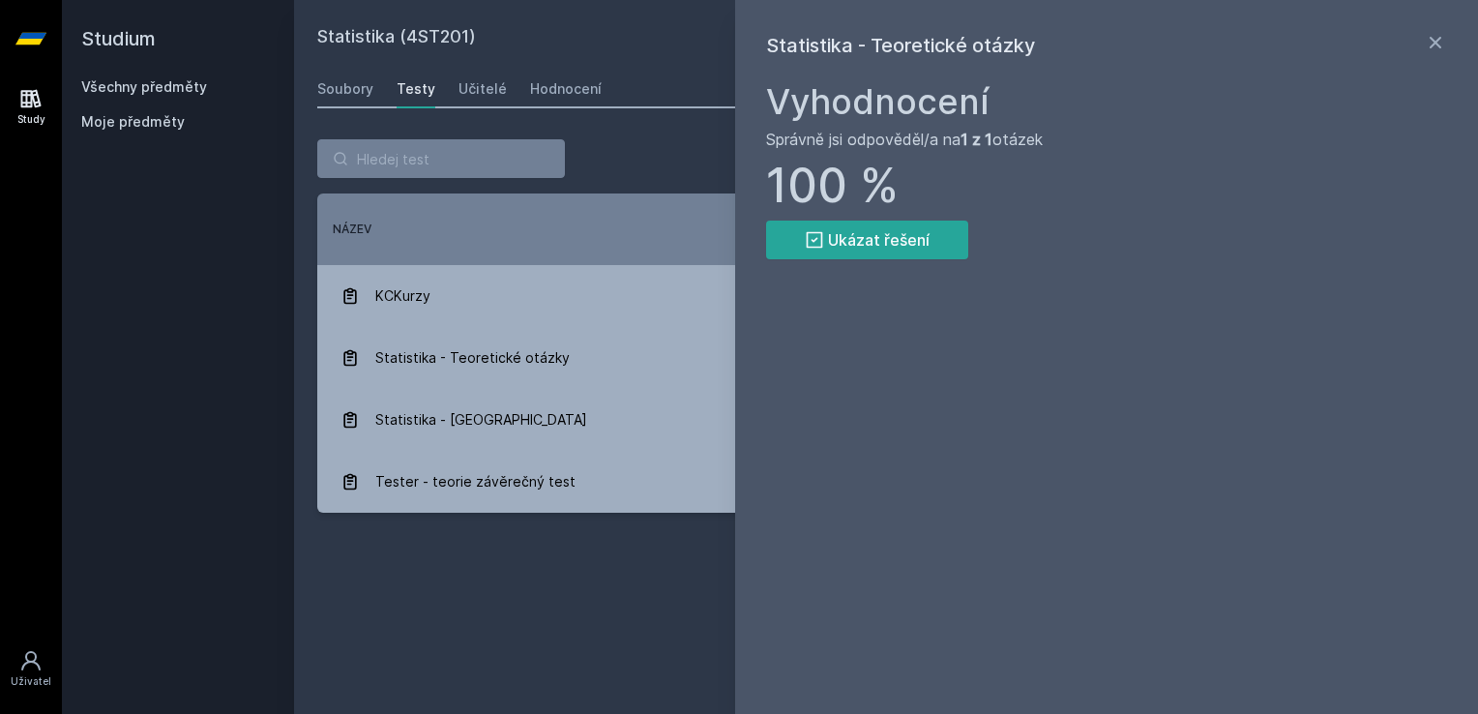
click at [724, 29] on div "Statistika - Teoretické otázky Vyhodnocení Správně jsi odpověděl/a na 1 z 1 otá…" at bounding box center [1106, 357] width 743 height 714
click at [349, 140] on input "search" at bounding box center [441, 158] width 248 height 39
drag, startPoint x: 134, startPoint y: 74, endPoint x: 150, endPoint y: 83, distance: 17.8
click at [150, 83] on div "Studium Všechny předměty Moje předměty" at bounding box center [178, 357] width 232 height 714
click at [150, 83] on link "Všechny předměty" at bounding box center [144, 86] width 126 height 16
